Goal: Information Seeking & Learning: Learn about a topic

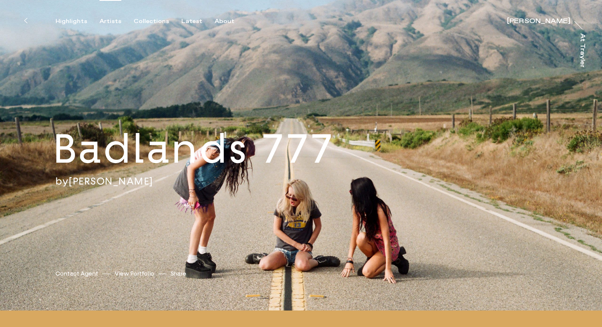
click at [112, 19] on div "Artists" at bounding box center [111, 21] width 22 height 7
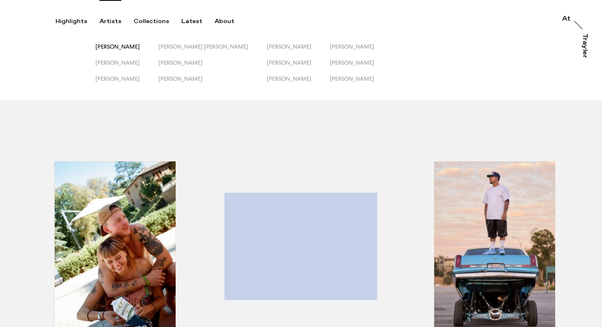
click at [120, 46] on span "[PERSON_NAME]" at bounding box center [117, 46] width 44 height 7
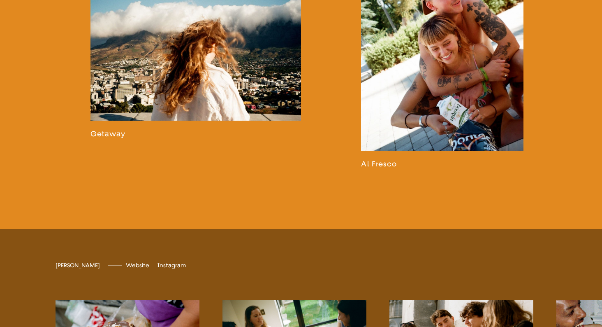
scroll to position [1380, 0]
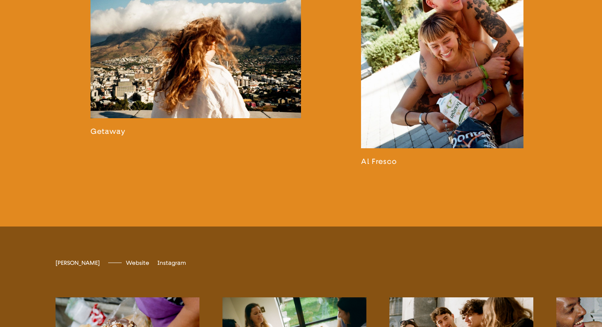
click at [430, 117] on link at bounding box center [442, 34] width 162 height 263
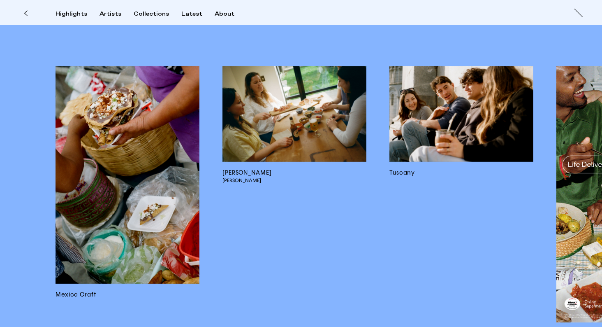
scroll to position [4215, 0]
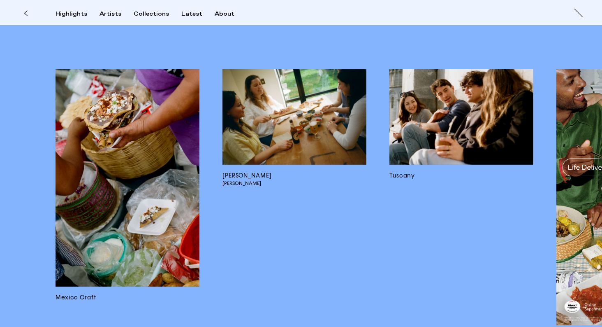
click at [289, 124] on img at bounding box center [294, 116] width 144 height 95
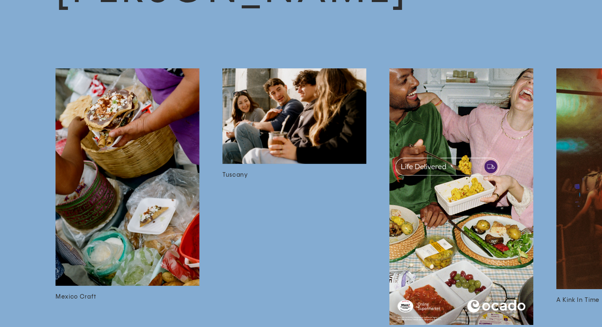
scroll to position [2850, 0]
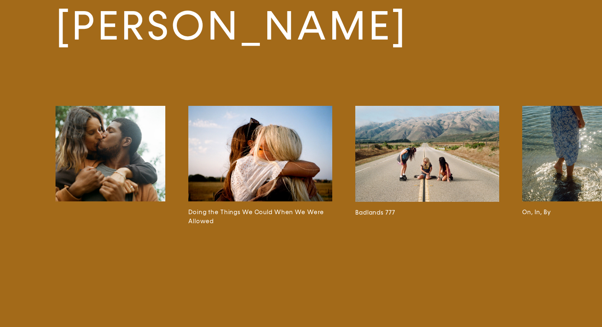
scroll to position [0, 1037]
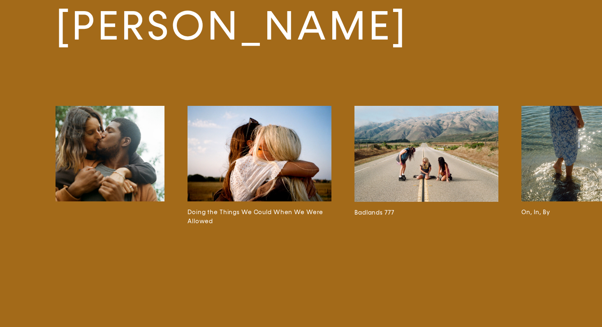
click at [279, 188] on img at bounding box center [260, 153] width 144 height 95
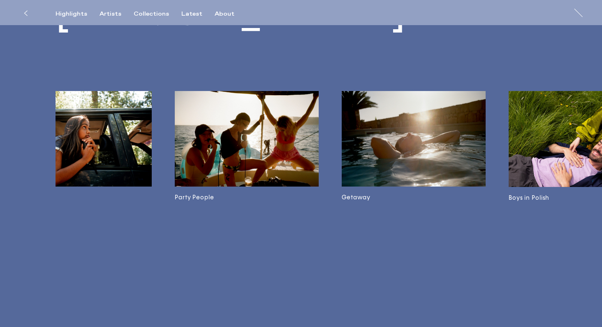
scroll to position [0, 2555]
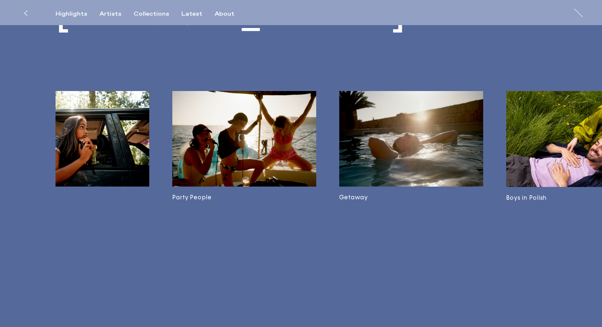
click at [261, 151] on img at bounding box center [244, 138] width 144 height 95
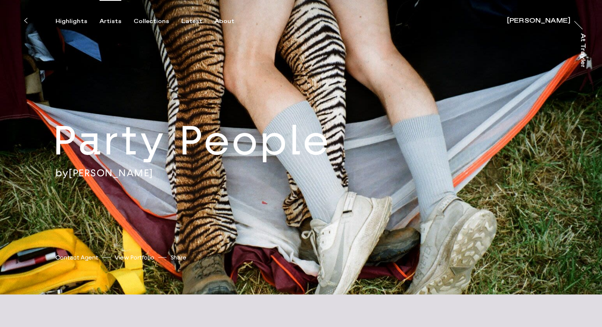
click at [114, 22] on div "Artists" at bounding box center [111, 21] width 22 height 7
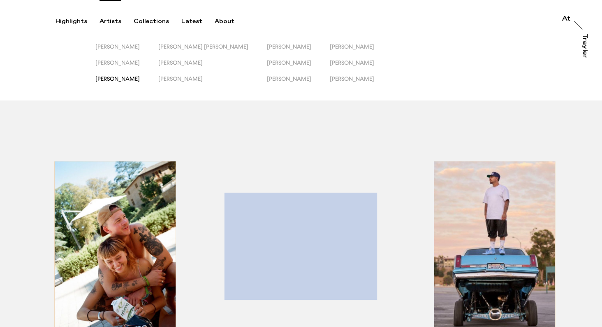
click at [121, 78] on span "[PERSON_NAME]" at bounding box center [117, 78] width 44 height 7
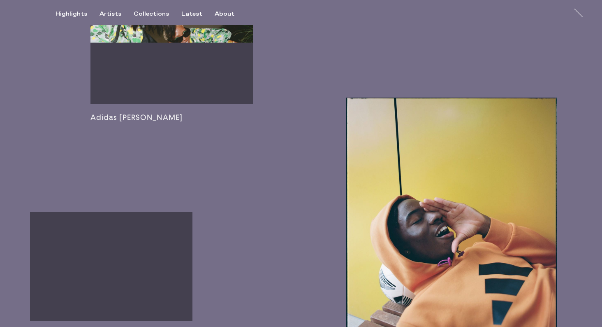
scroll to position [1473, 0]
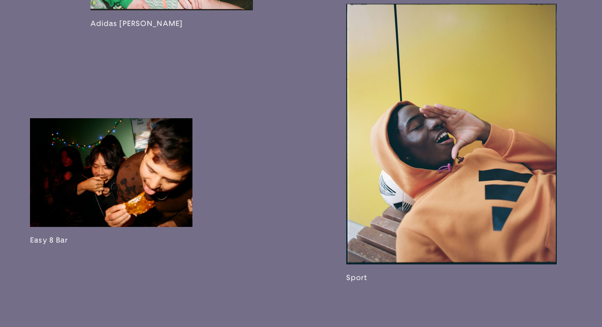
click at [131, 175] on link at bounding box center [111, 181] width 162 height 126
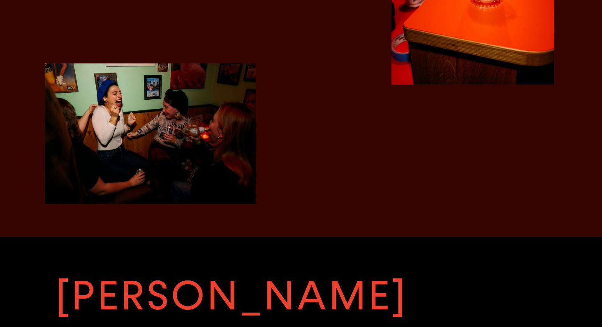
scroll to position [1743, 0]
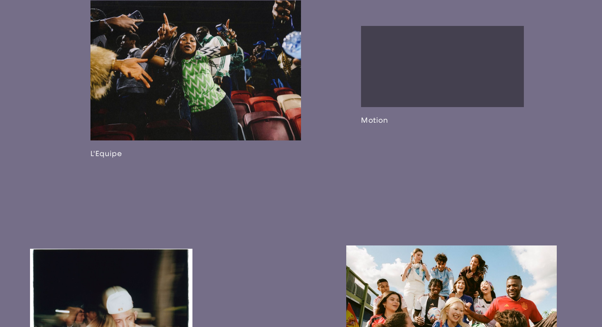
scroll to position [768, 0]
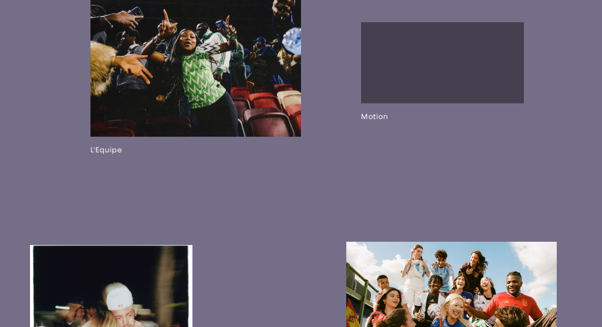
click at [248, 102] on link at bounding box center [195, 76] width 211 height 158
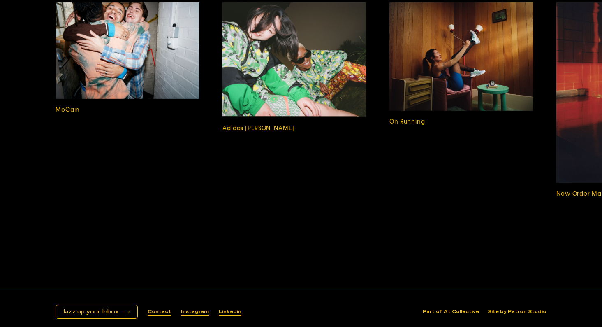
scroll to position [2014, 0]
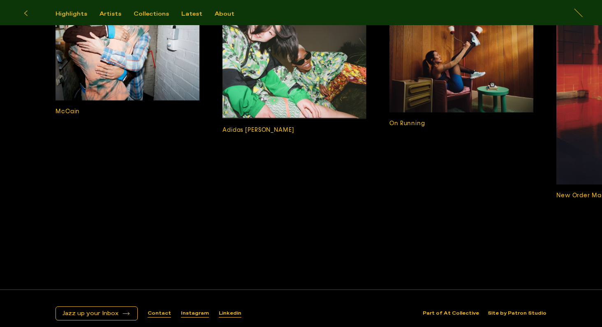
click at [158, 70] on img at bounding box center [128, 52] width 144 height 96
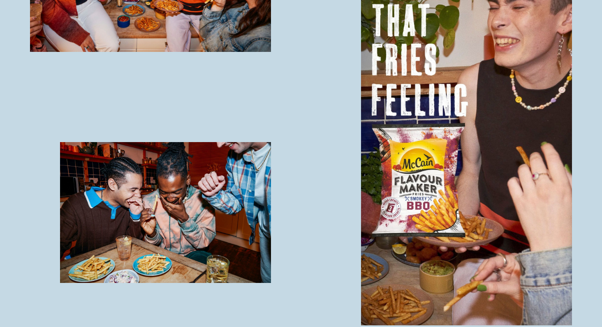
scroll to position [933, 0]
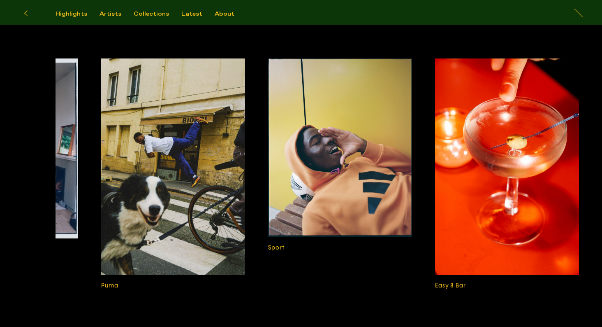
scroll to position [1967, 0]
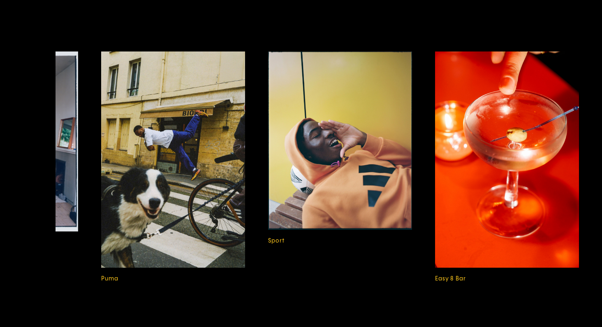
click at [524, 128] on img at bounding box center [507, 159] width 144 height 216
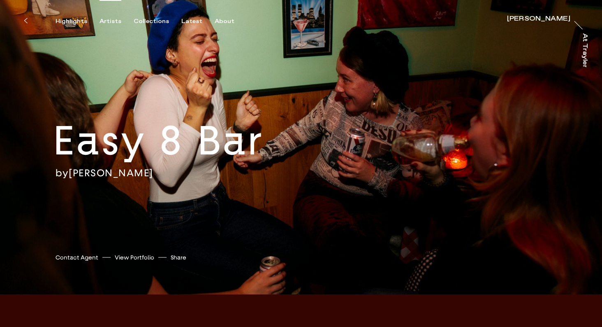
click at [107, 19] on div "Artists" at bounding box center [111, 21] width 22 height 7
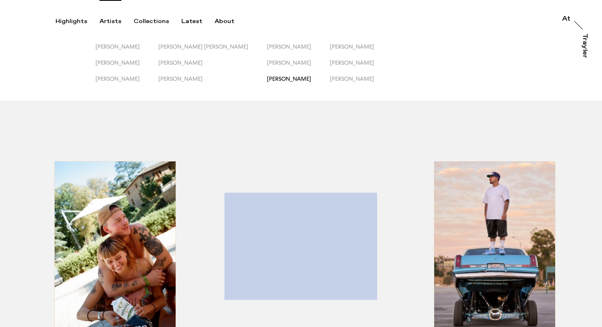
click at [267, 79] on span "[PERSON_NAME]" at bounding box center [289, 78] width 44 height 7
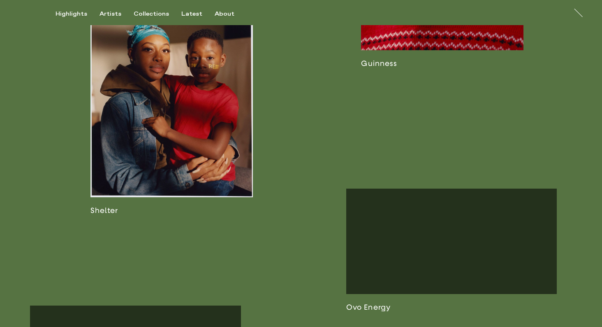
scroll to position [1321, 0]
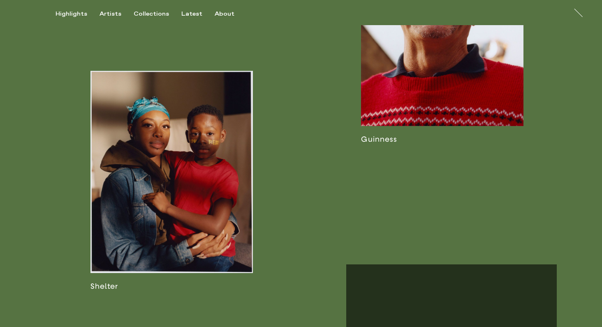
click at [445, 74] on link at bounding box center [442, 33] width 162 height 219
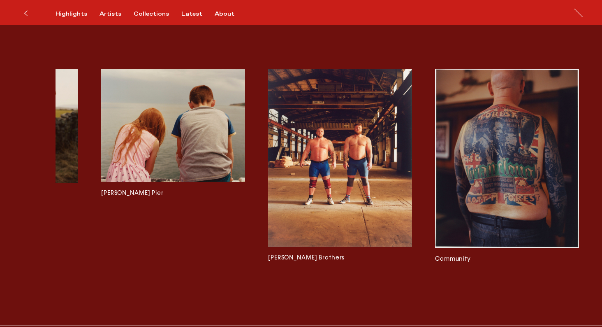
scroll to position [1597, 0]
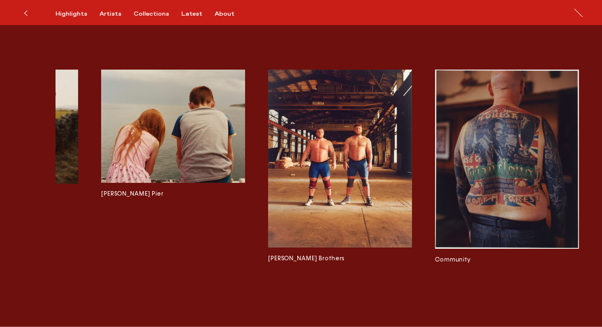
click at [428, 121] on div "Tartan Army Adidas Giostra dell Archidado ASICS Dream for the Future [PERSON_NA…" at bounding box center [341, 181] width 570 height 223
click at [458, 119] on img at bounding box center [507, 159] width 144 height 179
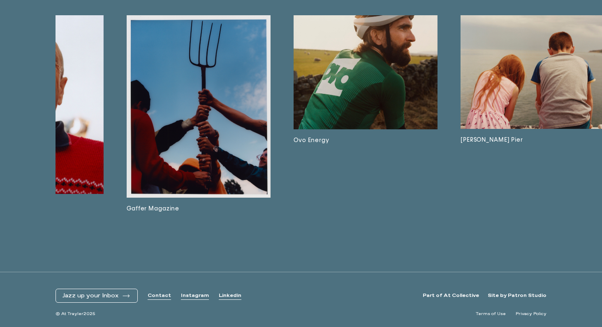
scroll to position [0, 1263]
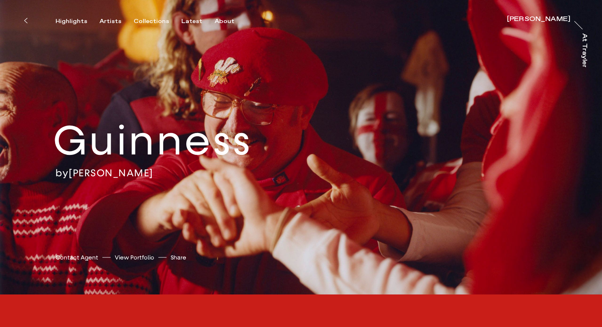
click at [108, 174] on link "[PERSON_NAME]" at bounding box center [111, 173] width 85 height 12
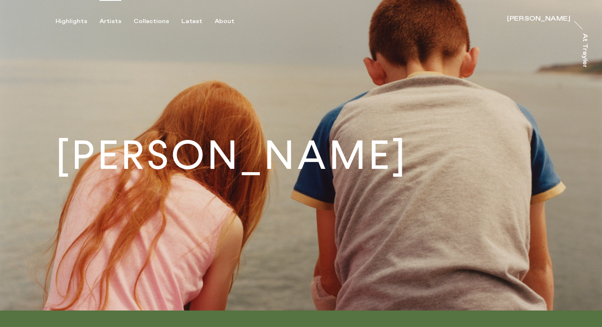
click at [110, 22] on div "Artists" at bounding box center [111, 21] width 22 height 7
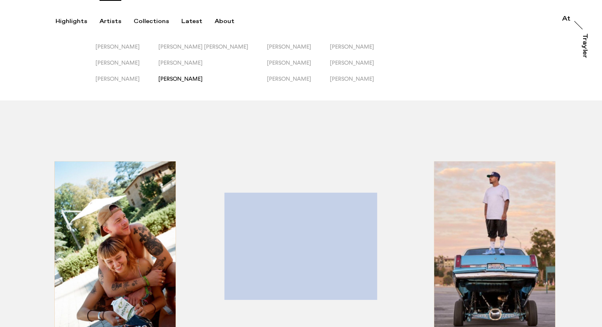
click at [186, 78] on span "[PERSON_NAME]" at bounding box center [180, 78] width 44 height 7
